Goal: Task Accomplishment & Management: Manage account settings

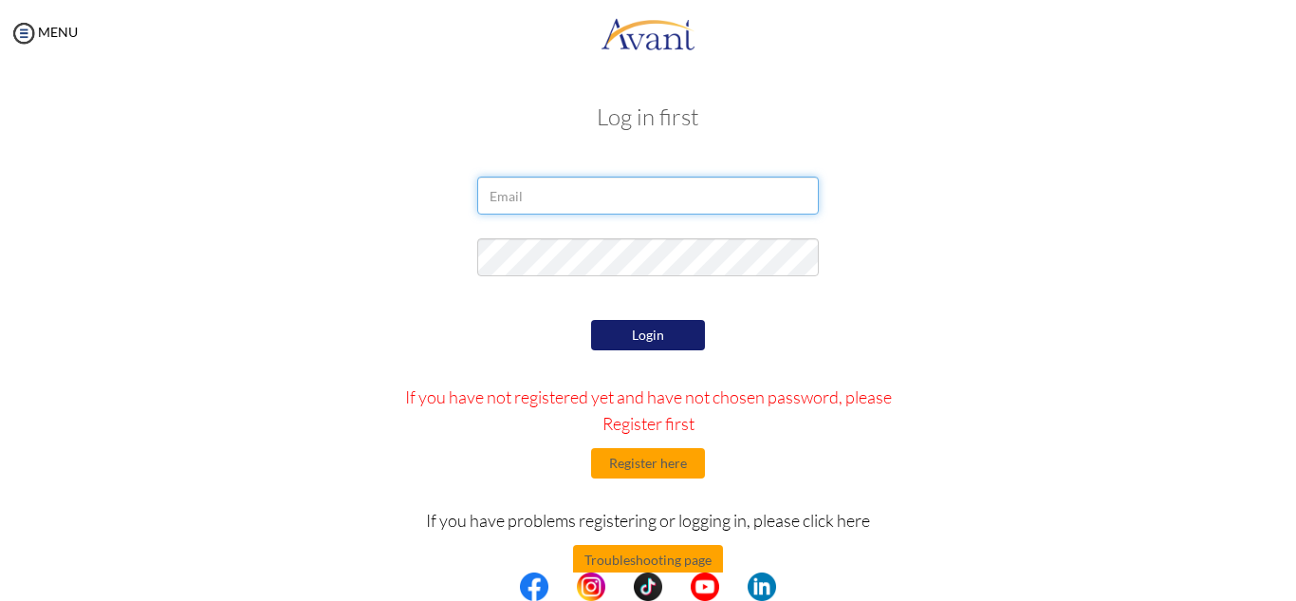
click at [641, 198] on input "email" at bounding box center [648, 195] width 342 height 38
type input "jodiannkerr25@gmail.com"
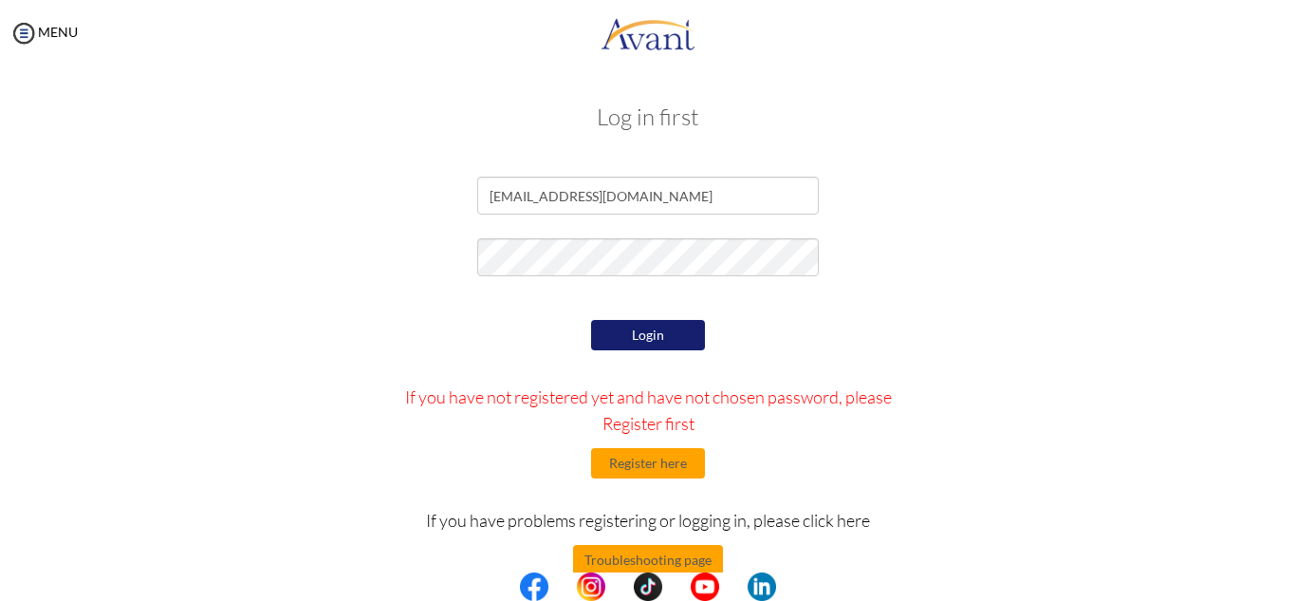
click at [655, 332] on button "Login" at bounding box center [648, 335] width 114 height 30
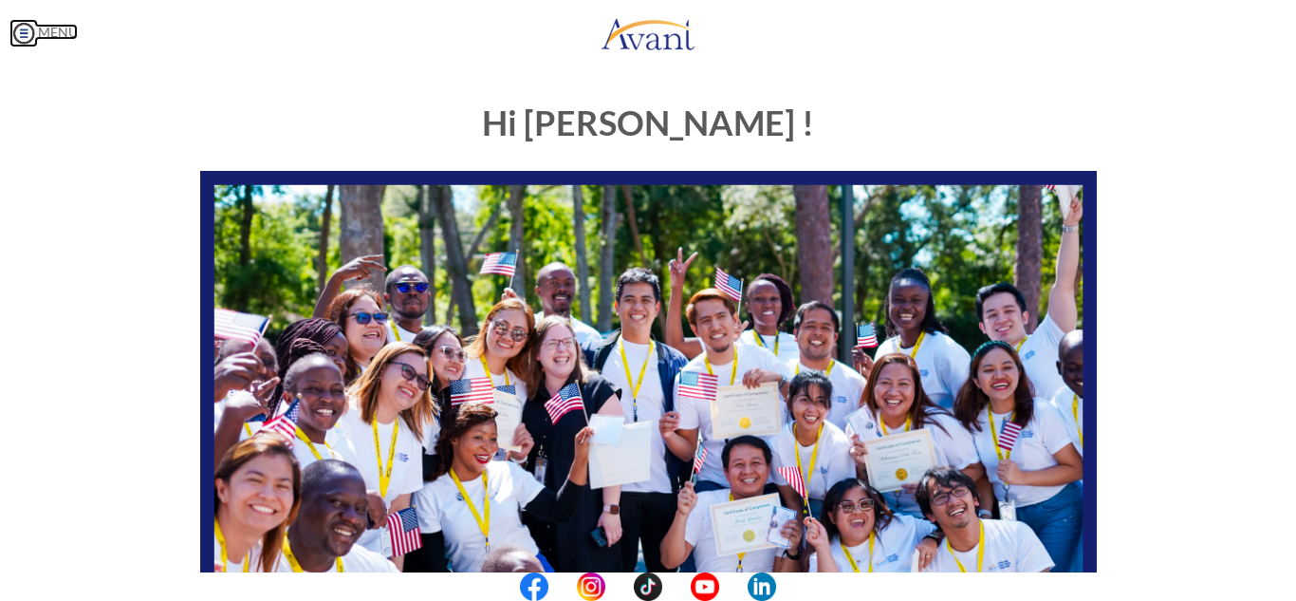
click at [29, 38] on img at bounding box center [23, 33] width 28 height 28
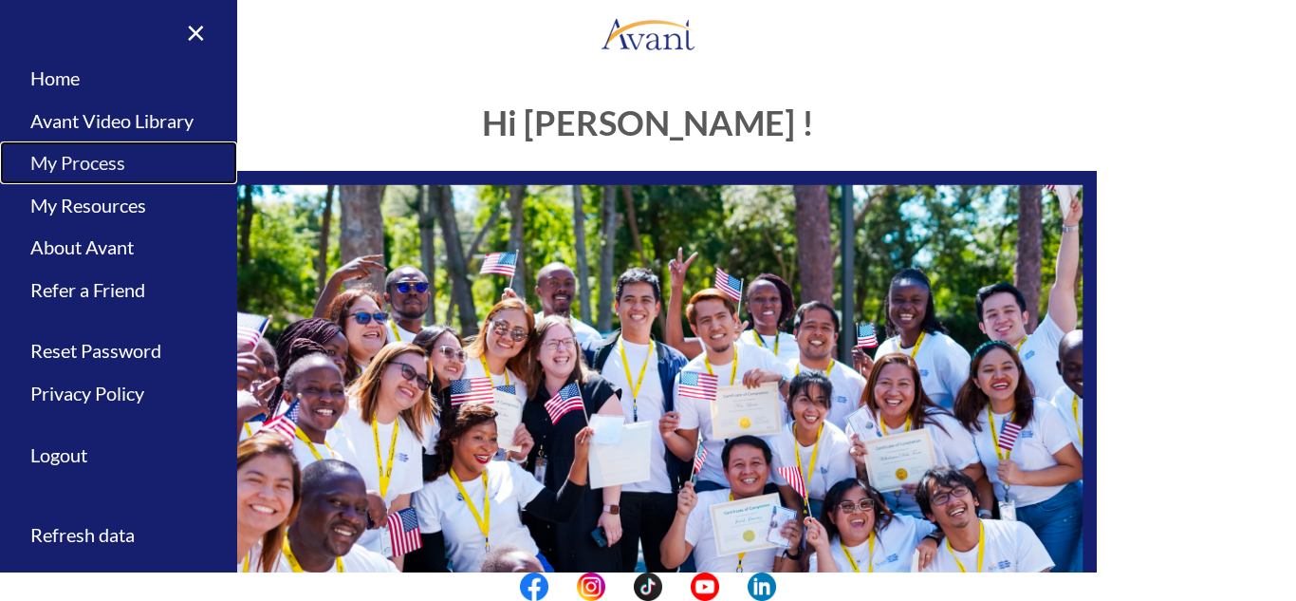
click at [72, 152] on link "My Process" at bounding box center [118, 162] width 237 height 43
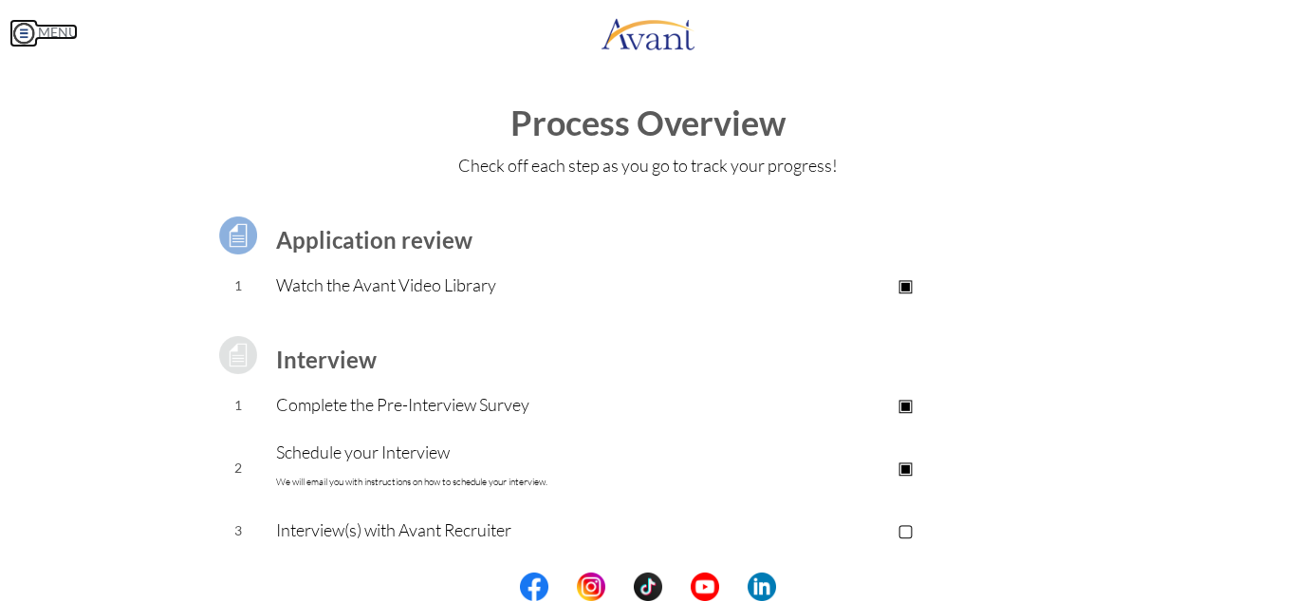
click at [63, 32] on link "MENU" at bounding box center [43, 32] width 68 height 16
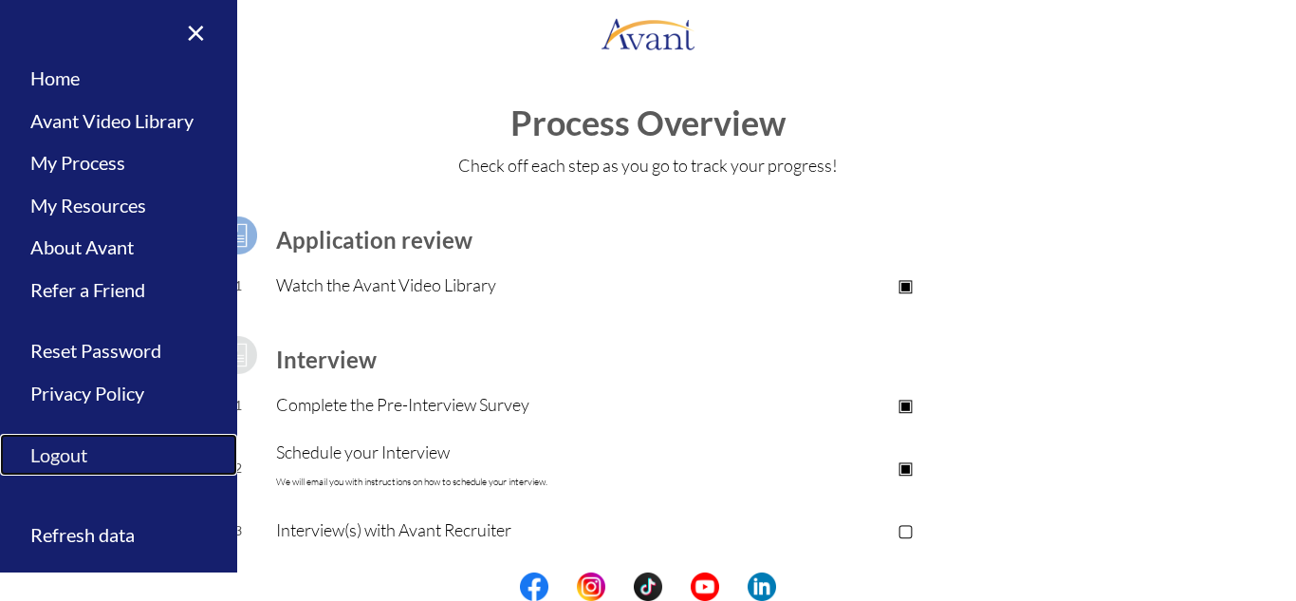
click at [72, 455] on link "Logout" at bounding box center [118, 455] width 237 height 43
